Goal: Answer question/provide support

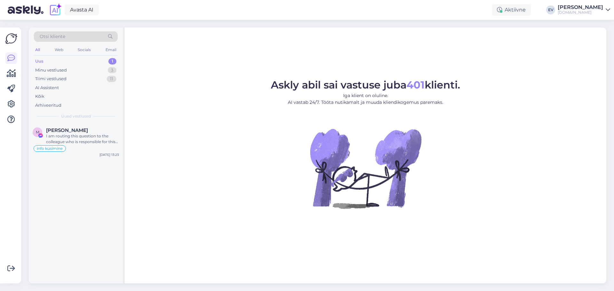
click at [65, 56] on div "Otsi kliente All Web Socials Email Uus 1 Minu vestlused 3 Tiimi vestlused 11 AI…" at bounding box center [76, 76] width 94 height 96
click at [65, 59] on div "Uus 1" at bounding box center [76, 61] width 84 height 9
drag, startPoint x: 75, startPoint y: 140, endPoint x: 95, endPoint y: 147, distance: 21.9
click at [75, 140] on div "I am routing this question to the colleague who is responsible for this topic. …" at bounding box center [82, 139] width 73 height 12
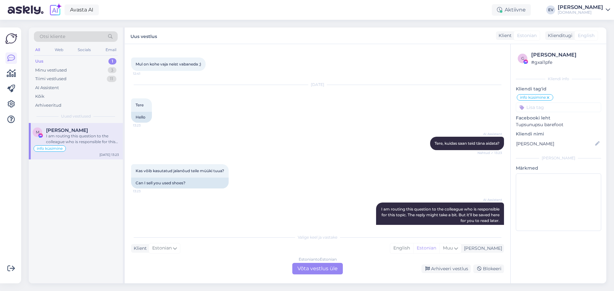
scroll to position [1587, 0]
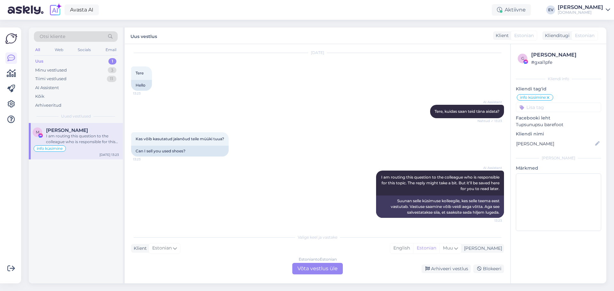
click at [71, 59] on div "Uus 1" at bounding box center [76, 61] width 84 height 9
click at [81, 62] on div "Uus 1" at bounding box center [76, 61] width 84 height 9
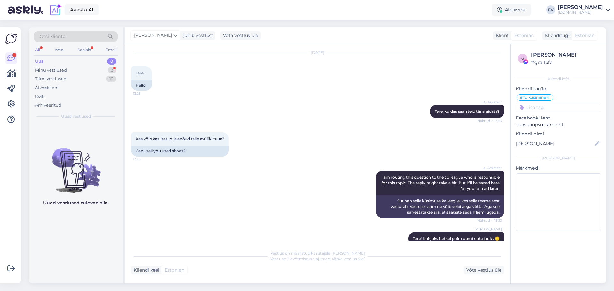
scroll to position [1681, 0]
